Goal: Transaction & Acquisition: Book appointment/travel/reservation

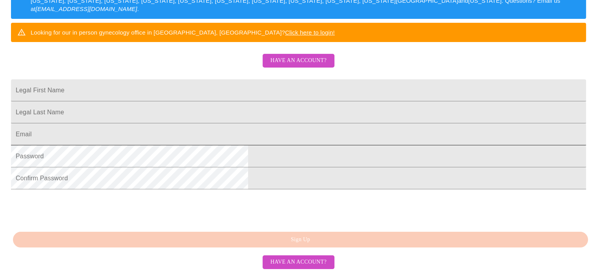
scroll to position [214, 0]
click at [289, 262] on span "Have an account?" at bounding box center [299, 262] width 56 height 10
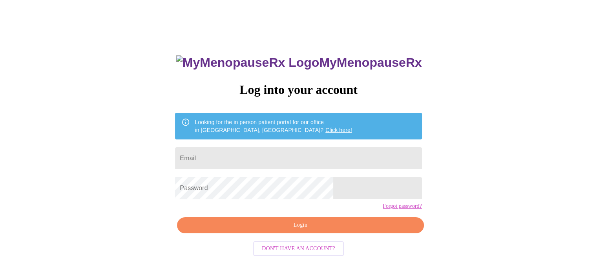
click at [232, 148] on input "Email" at bounding box center [298, 158] width 247 height 22
type input "[EMAIL_ADDRESS][DOMAIN_NAME]"
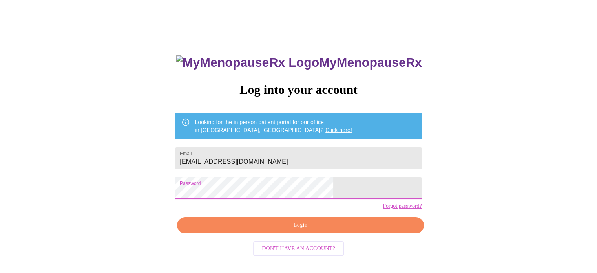
click at [283, 230] on span "Login" at bounding box center [300, 225] width 229 height 10
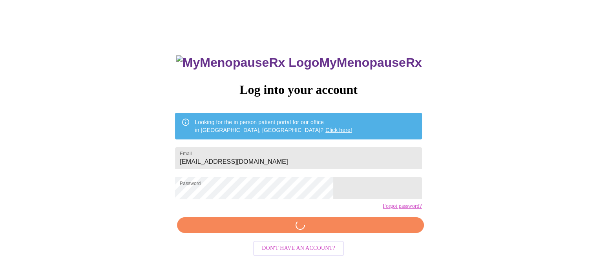
scroll to position [15, 0]
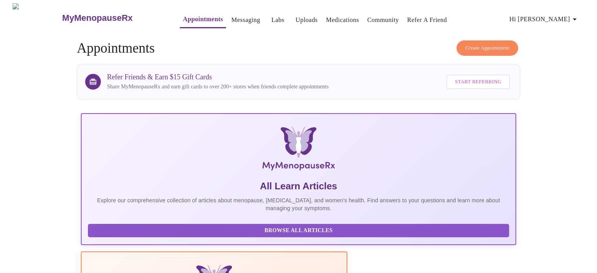
click at [482, 44] on span "Create Appointment" at bounding box center [488, 48] width 44 height 9
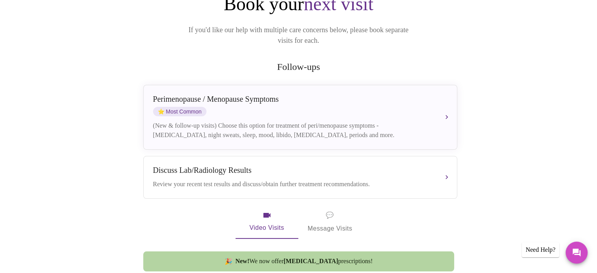
scroll to position [118, 0]
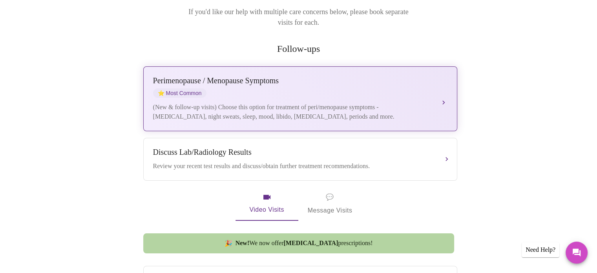
click at [256, 102] on div "(New & follow-up visits) Choose this option for treatment of peri/menopause sym…" at bounding box center [292, 111] width 279 height 19
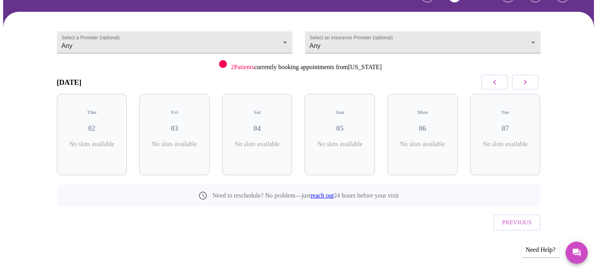
scroll to position [35, 0]
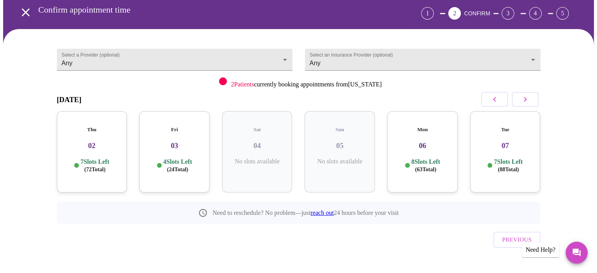
click at [527, 100] on icon "button" at bounding box center [525, 99] width 9 height 9
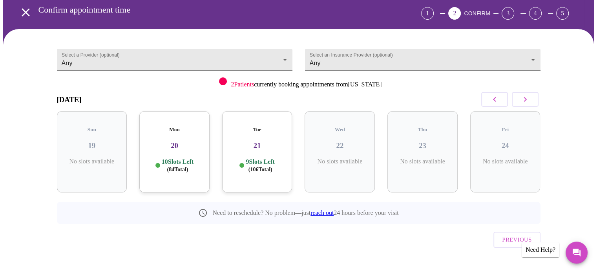
click at [527, 100] on icon "button" at bounding box center [525, 99] width 9 height 9
click at [22, 5] on icon "open drawer" at bounding box center [26, 12] width 14 height 14
